Goal: Use online tool/utility: Utilize a website feature to perform a specific function

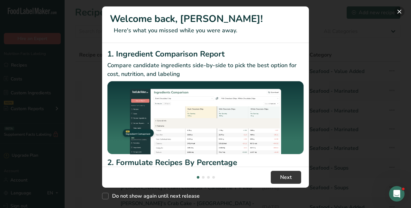
click at [397, 13] on button "New Features" at bounding box center [399, 11] width 10 height 10
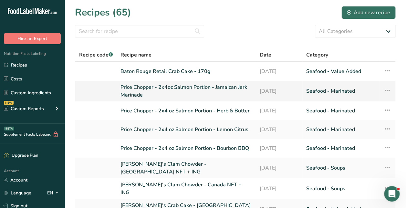
click at [166, 87] on link "Price Chopper - 2x4oz Salmon Portion - Jamaican Jerk Marinade" at bounding box center [185, 90] width 131 height 15
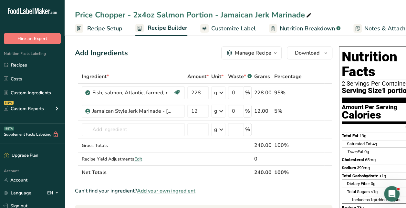
click at [223, 31] on span "Customize Label" at bounding box center [233, 28] width 45 height 9
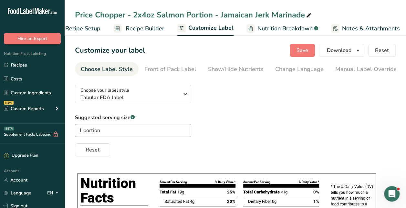
scroll to position [0, 91]
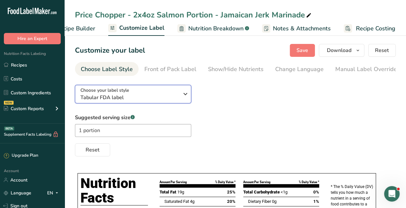
click at [160, 96] on span "Tabular FDA label" at bounding box center [129, 98] width 98 height 8
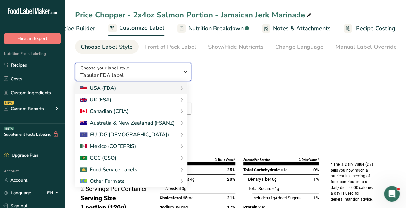
scroll to position [32, 0]
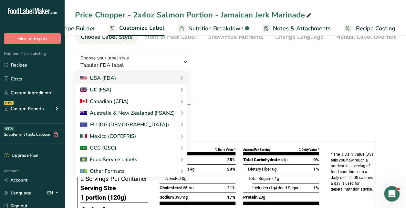
click at [251, 84] on div "Suggested serving size .a-a{fill:#347362;}.b-a{fill:#fff;} 1 portion Reset" at bounding box center [235, 102] width 321 height 43
